Goal: Communication & Community: Share content

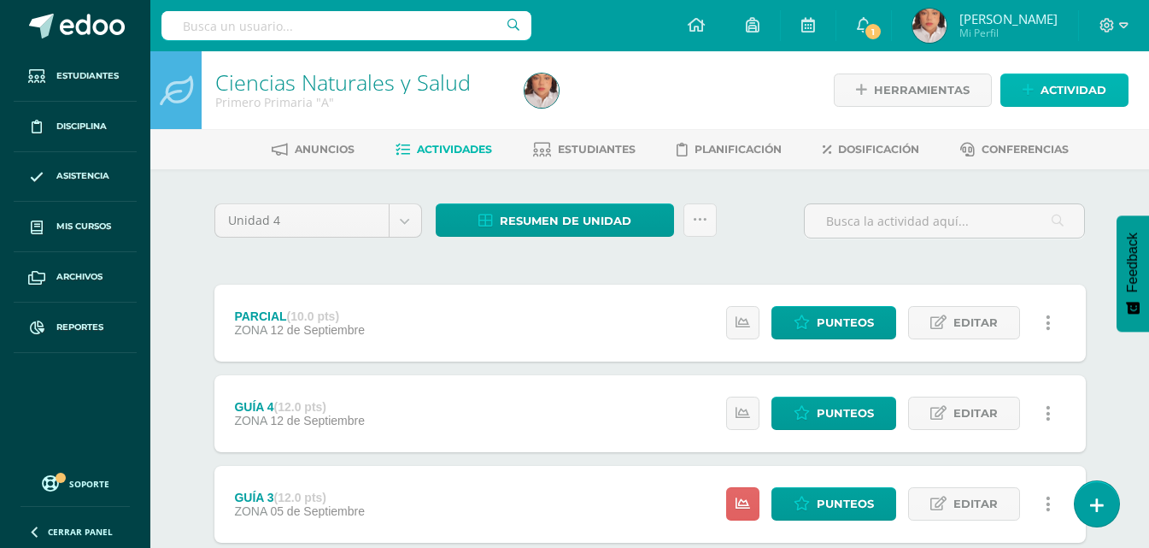
click at [1079, 97] on span "Actividad" at bounding box center [1074, 90] width 66 height 32
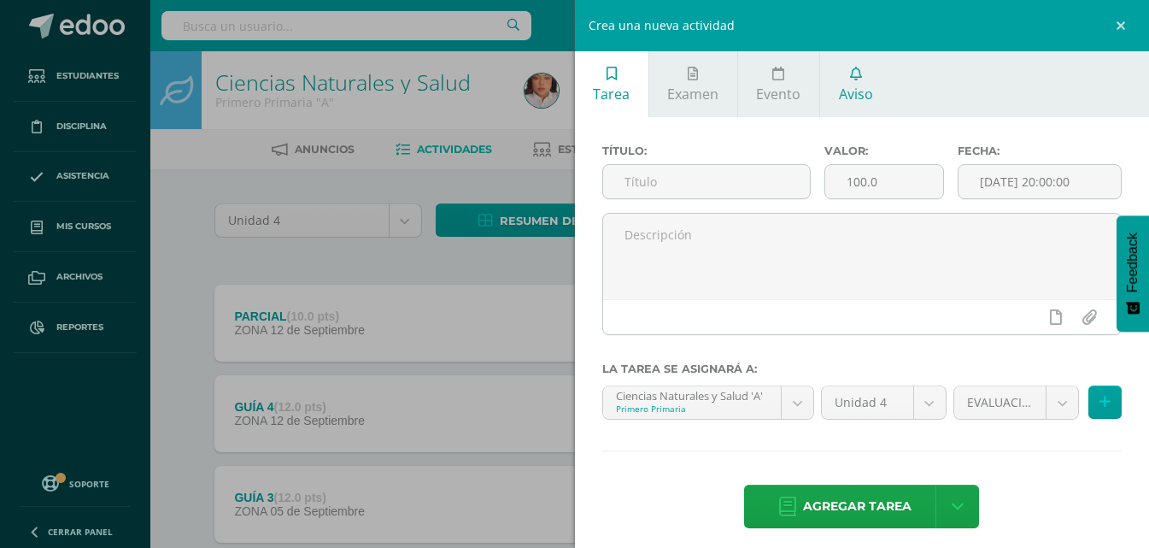
click at [842, 97] on span "Aviso" at bounding box center [856, 94] width 34 height 19
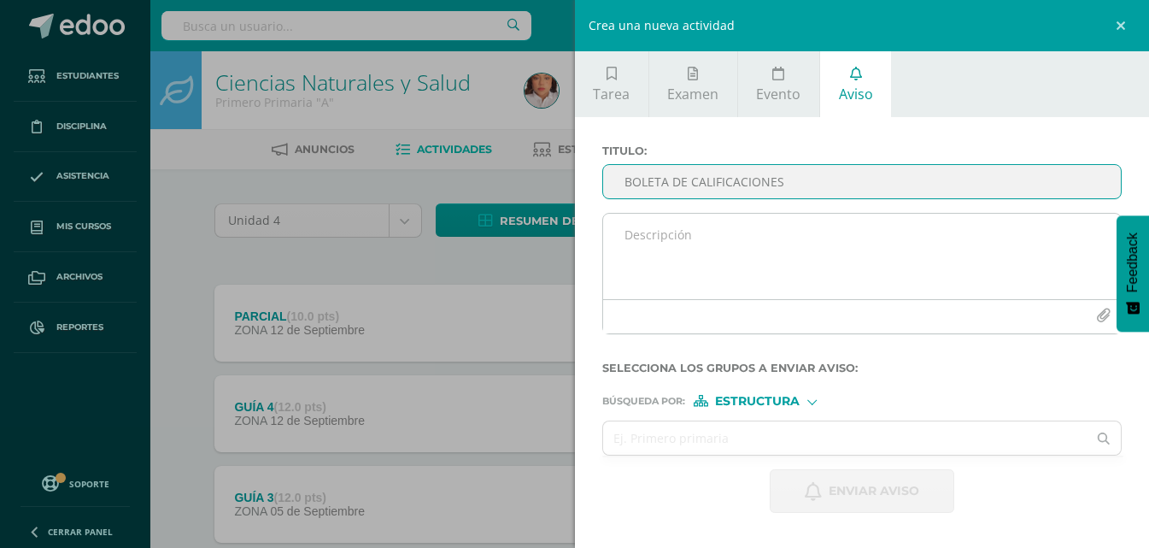
type input "BOLETA DE CALIFICACIONES"
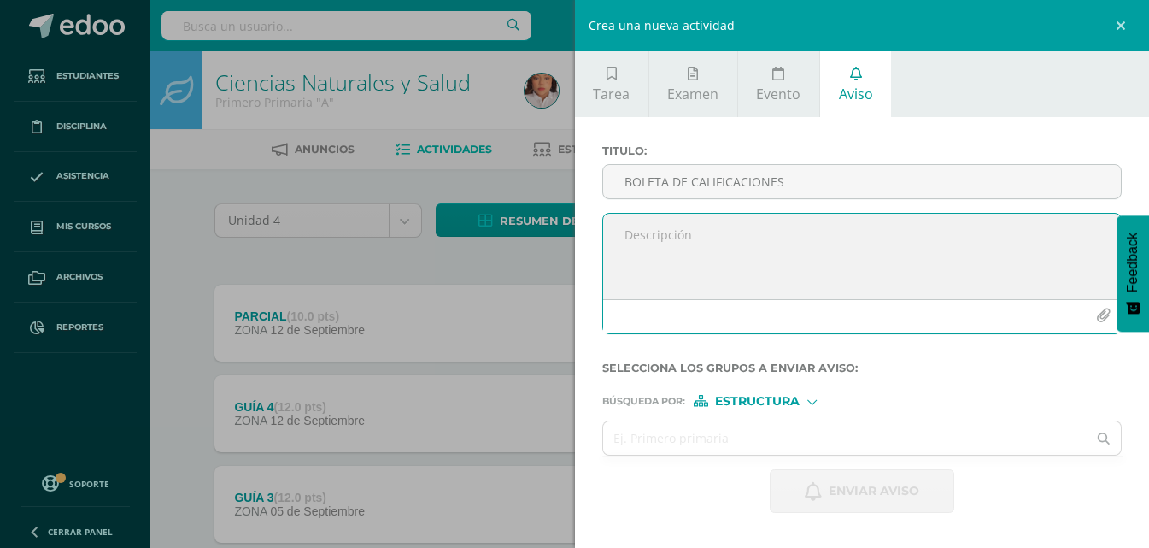
click at [753, 246] on textarea at bounding box center [862, 256] width 519 height 85
click at [1100, 320] on icon "button" at bounding box center [1103, 315] width 15 height 15
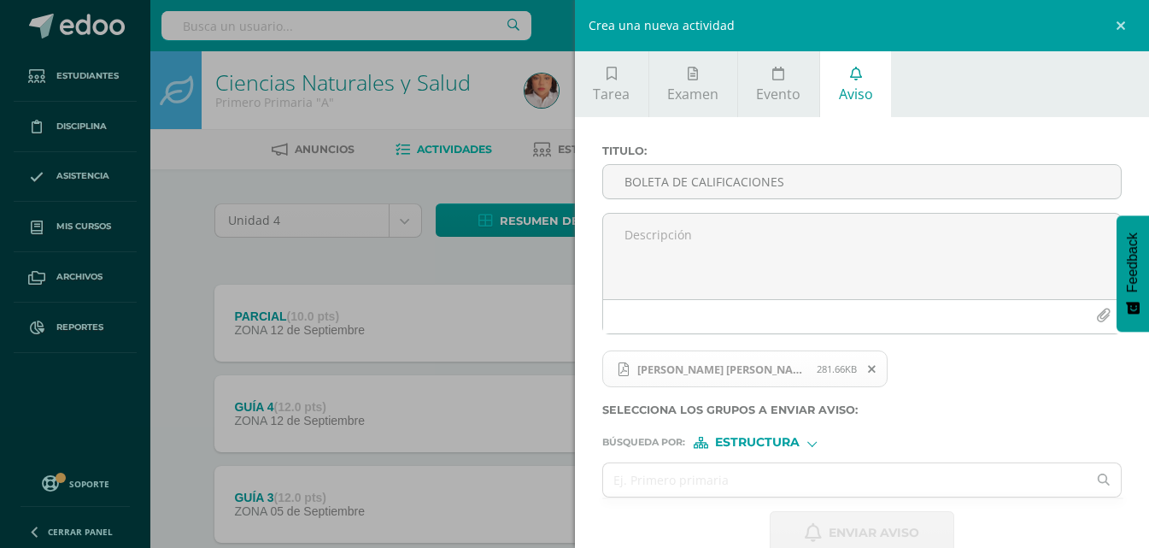
click at [804, 447] on div "Estructura" at bounding box center [758, 443] width 128 height 12
click at [780, 484] on span "Persona" at bounding box center [764, 486] width 62 height 9
click at [689, 479] on input "text" at bounding box center [845, 479] width 485 height 33
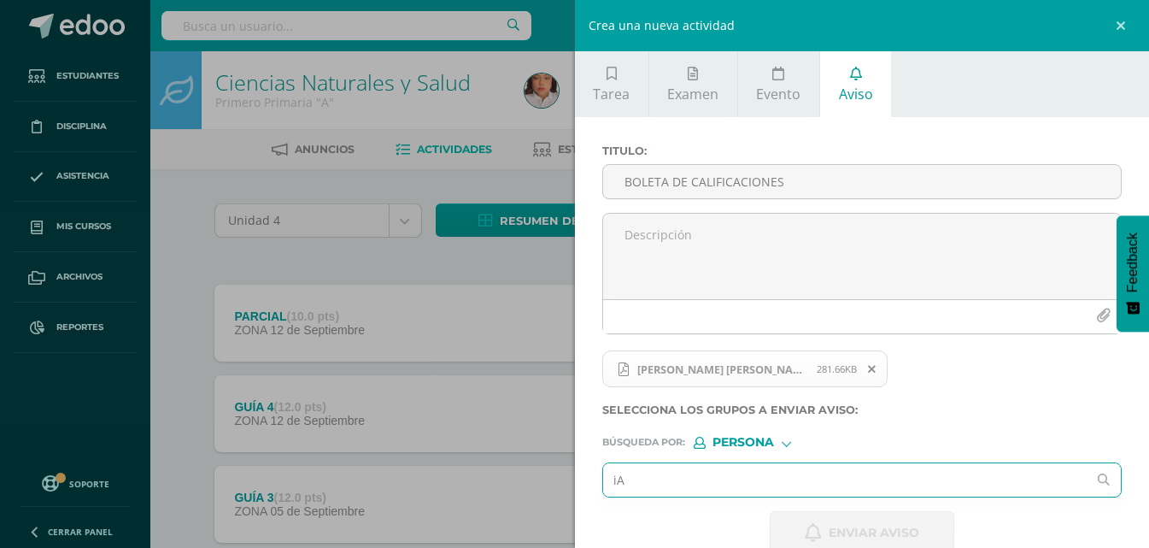
type input "i"
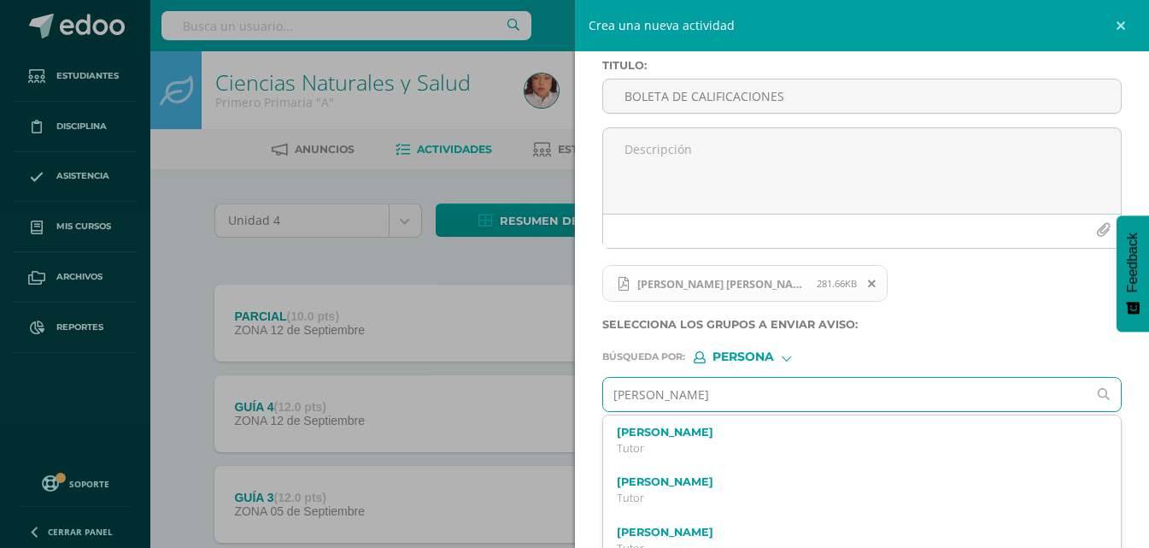
click at [635, 398] on input "[PERSON_NAME]" at bounding box center [845, 394] width 485 height 33
type input "[PERSON_NAME]"
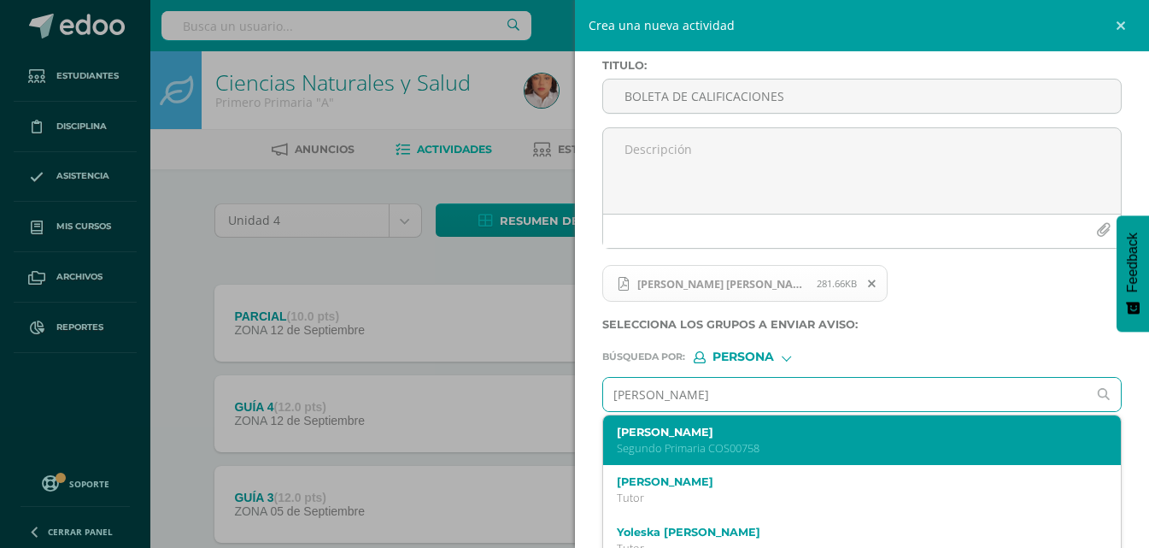
click at [638, 430] on label "[PERSON_NAME]" at bounding box center [852, 432] width 470 height 13
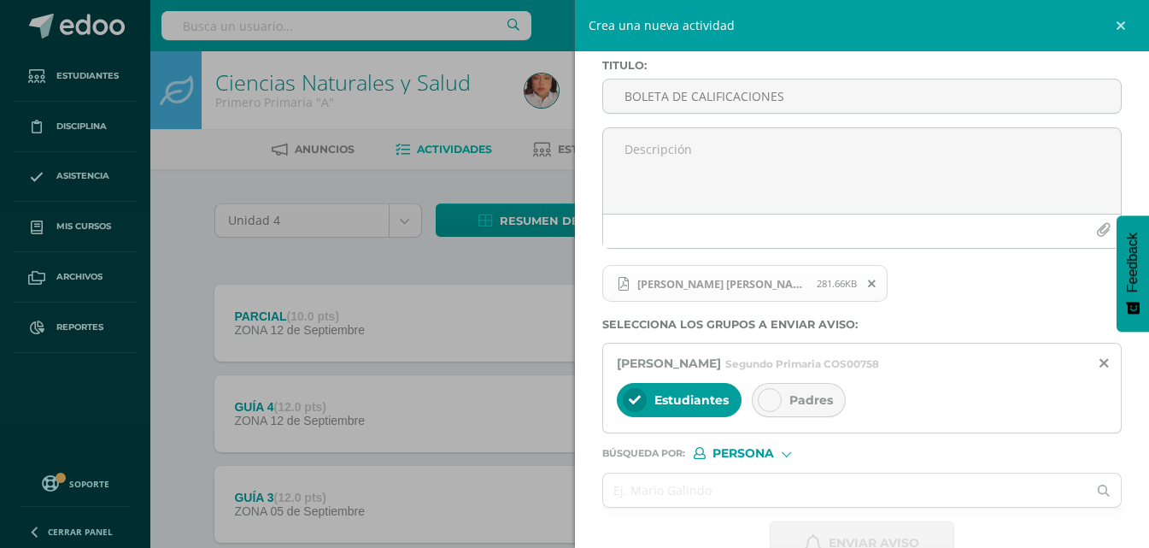
click at [761, 406] on div at bounding box center [770, 400] width 24 height 24
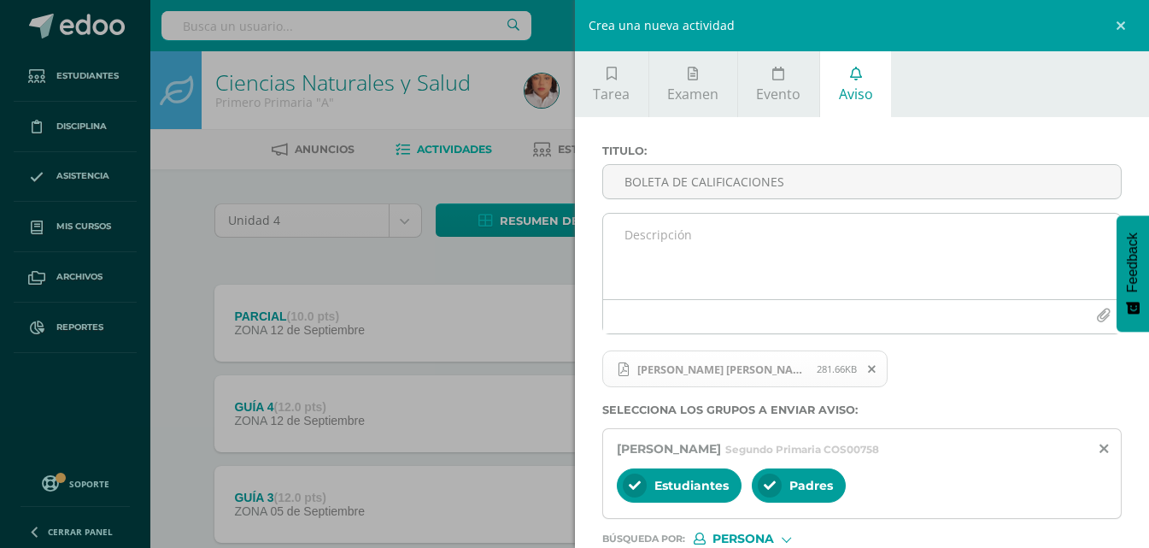
click at [692, 246] on textarea at bounding box center [862, 256] width 519 height 85
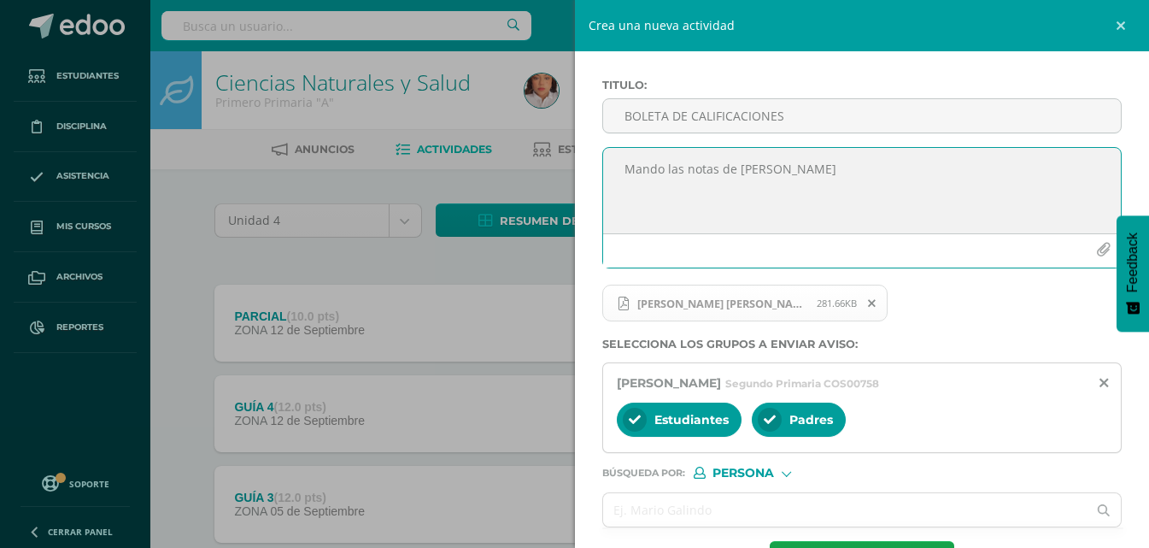
scroll to position [130, 0]
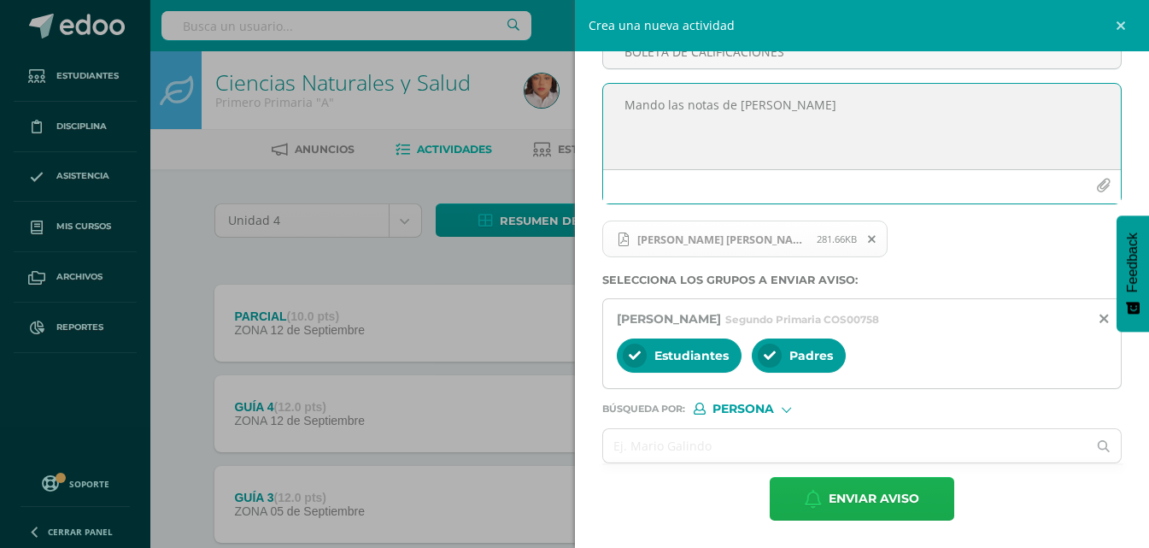
type textarea "Mando las notas de [PERSON_NAME]"
click at [833, 493] on span "Enviar aviso" at bounding box center [874, 499] width 91 height 42
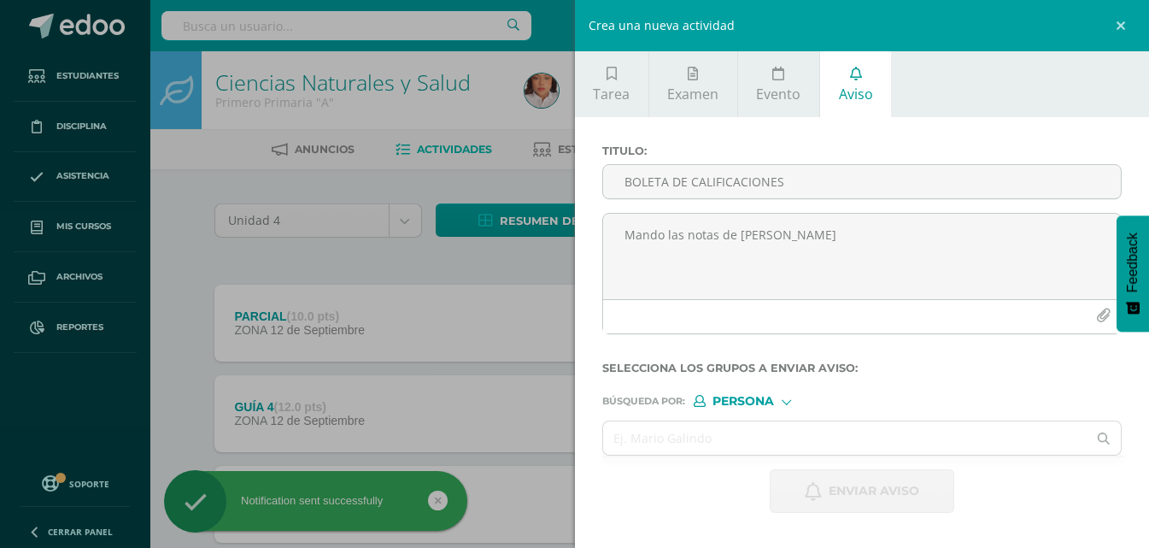
scroll to position [0, 0]
